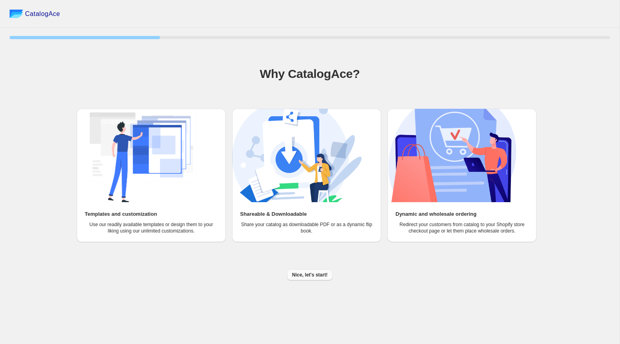
click at [311, 273] on span "Nice, let's start!" at bounding box center [310, 275] width 36 height 6
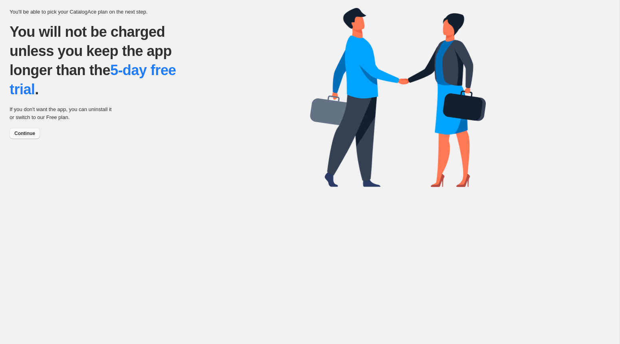
click at [26, 136] on span "Continue" at bounding box center [24, 133] width 21 height 6
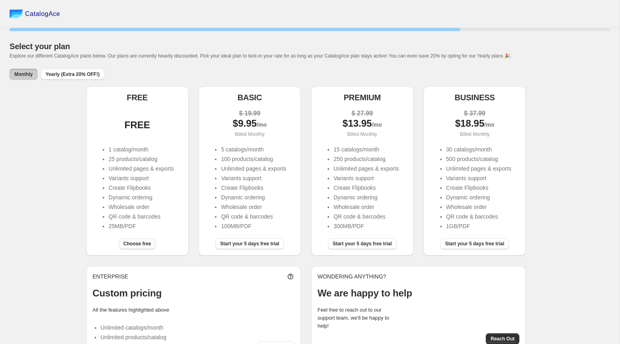
click at [137, 243] on span "Choose free" at bounding box center [138, 244] width 28 height 6
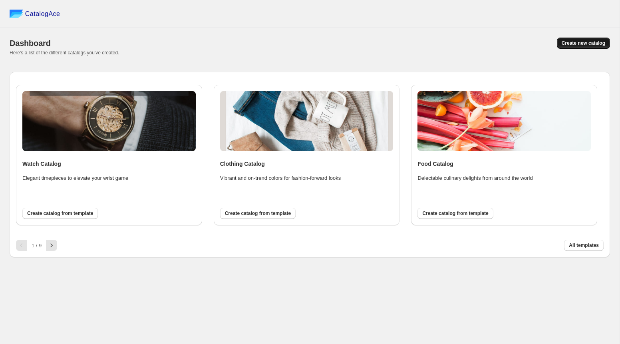
click at [577, 45] on span "Create new catalog" at bounding box center [584, 43] width 44 height 6
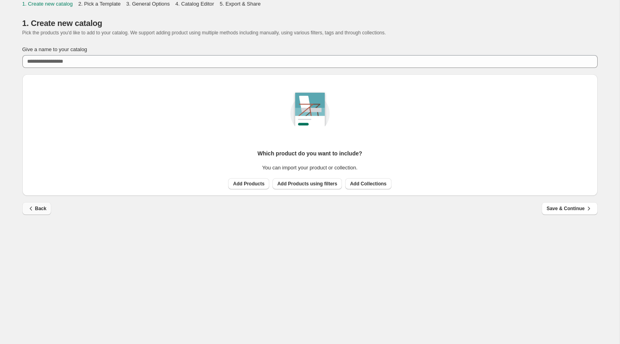
click at [38, 208] on span "Back" at bounding box center [37, 209] width 20 height 8
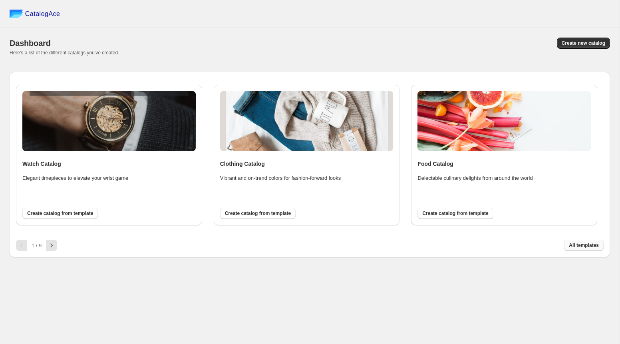
click at [571, 248] on span "All templates" at bounding box center [584, 245] width 30 height 6
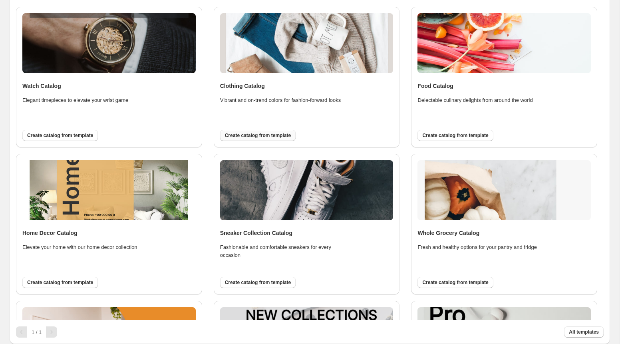
click at [279, 137] on span "Create catalog from template" at bounding box center [258, 135] width 66 height 6
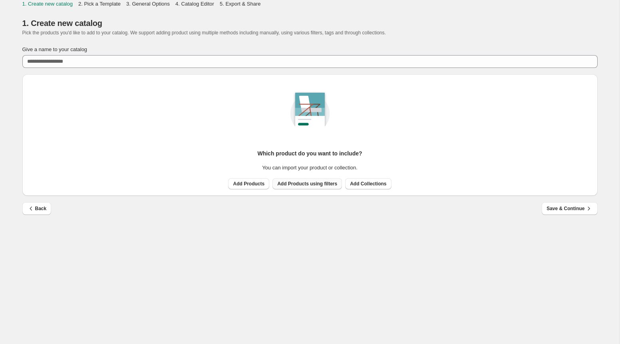
click at [301, 183] on span "Add Products using filters" at bounding box center [307, 184] width 60 height 6
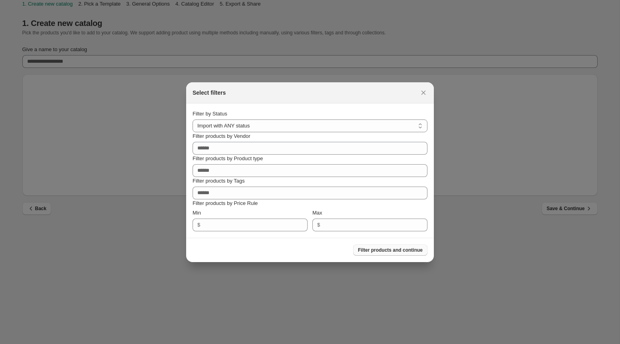
click at [383, 249] on span "Filter products and continue" at bounding box center [390, 250] width 65 height 6
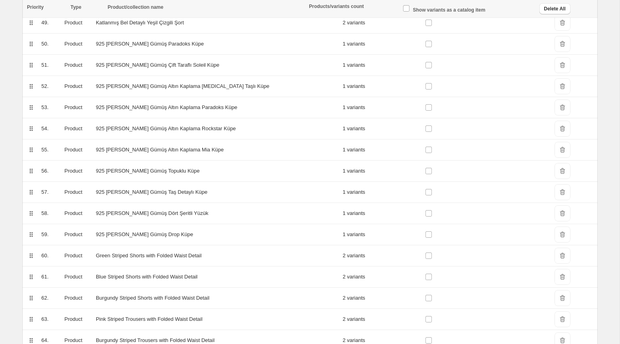
scroll to position [1444, 0]
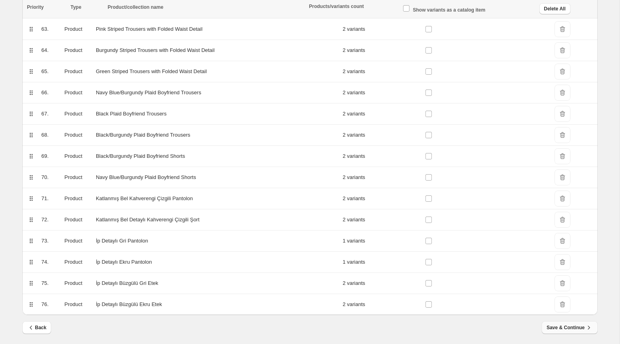
click at [584, 327] on span "Save & Continue" at bounding box center [570, 328] width 46 height 8
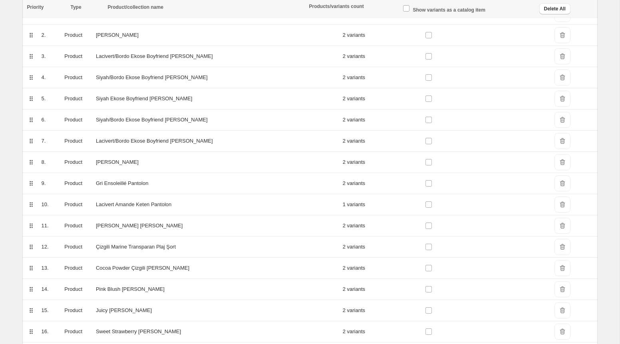
scroll to position [0, 0]
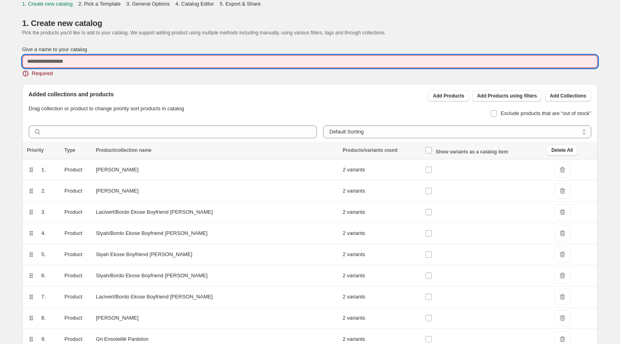
click at [321, 63] on input "Give a name to your catalog" at bounding box center [310, 61] width 576 height 13
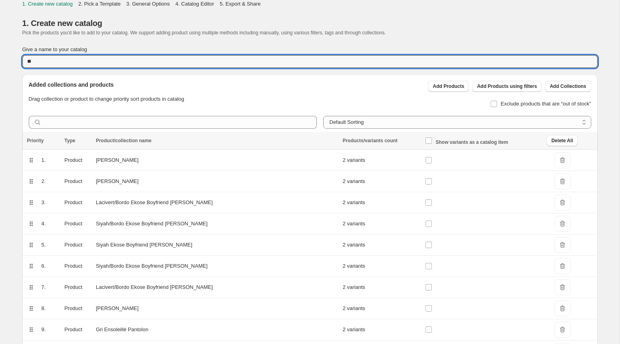
type input "**"
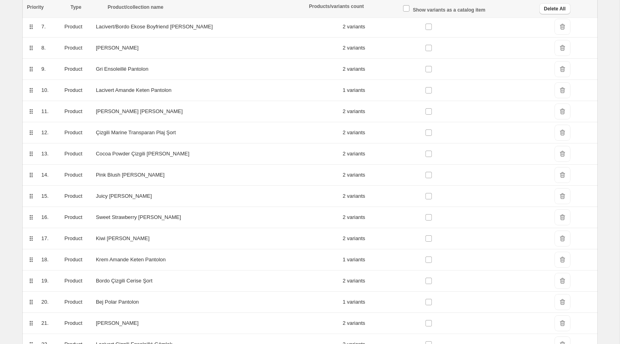
scroll to position [1444, 0]
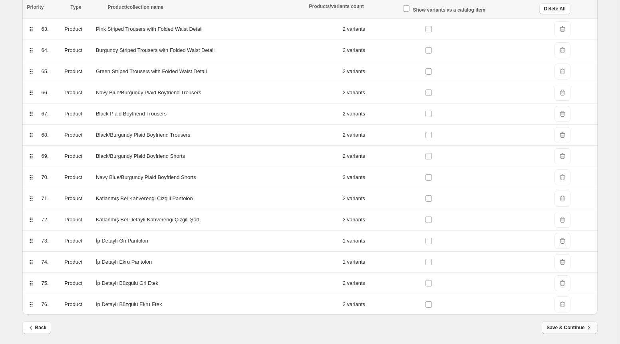
click at [572, 325] on span "Save & Continue" at bounding box center [570, 328] width 46 height 8
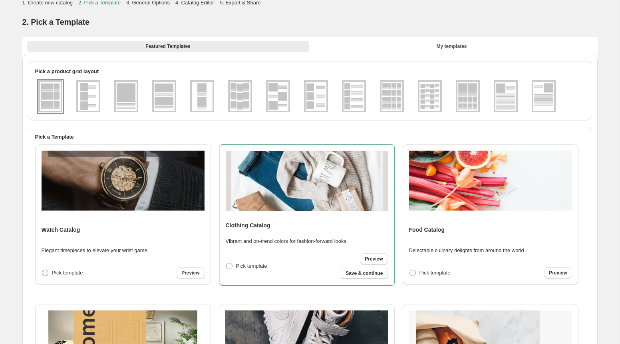
scroll to position [0, 0]
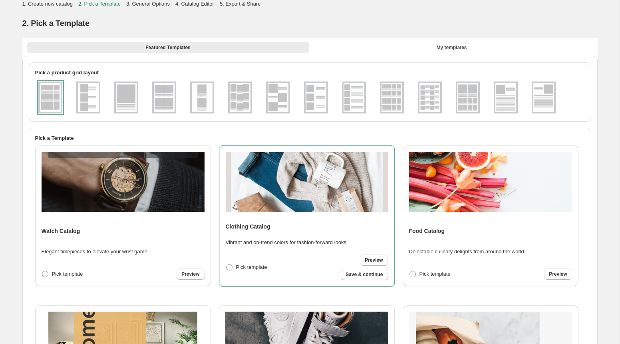
click at [167, 97] on img at bounding box center [164, 97] width 21 height 29
click at [118, 93] on img at bounding box center [126, 97] width 21 height 29
click at [90, 95] on img at bounding box center [88, 97] width 21 height 29
click at [58, 98] on img at bounding box center [50, 97] width 21 height 29
click at [400, 45] on button "My templates" at bounding box center [452, 47] width 282 height 11
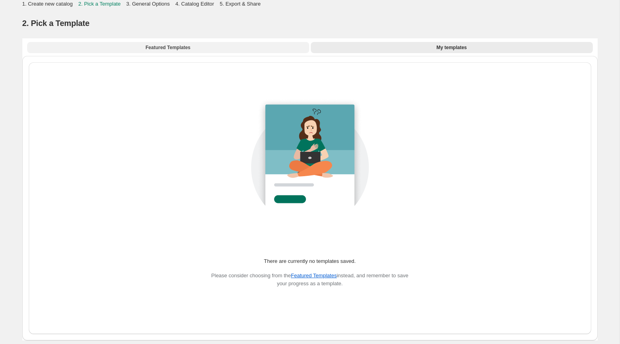
click at [282, 50] on button "Featured Templates" at bounding box center [168, 47] width 282 height 11
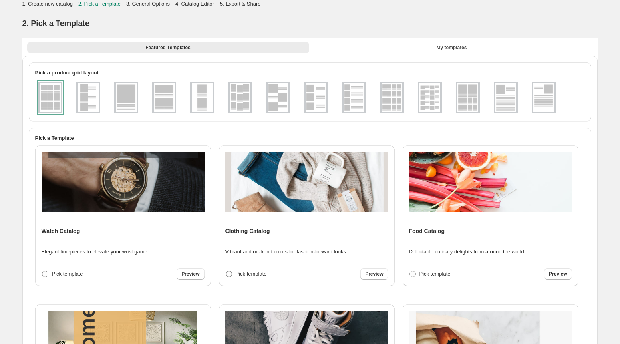
click at [231, 102] on img at bounding box center [240, 97] width 21 height 29
click at [204, 104] on img at bounding box center [202, 97] width 21 height 29
